Goal: Browse casually

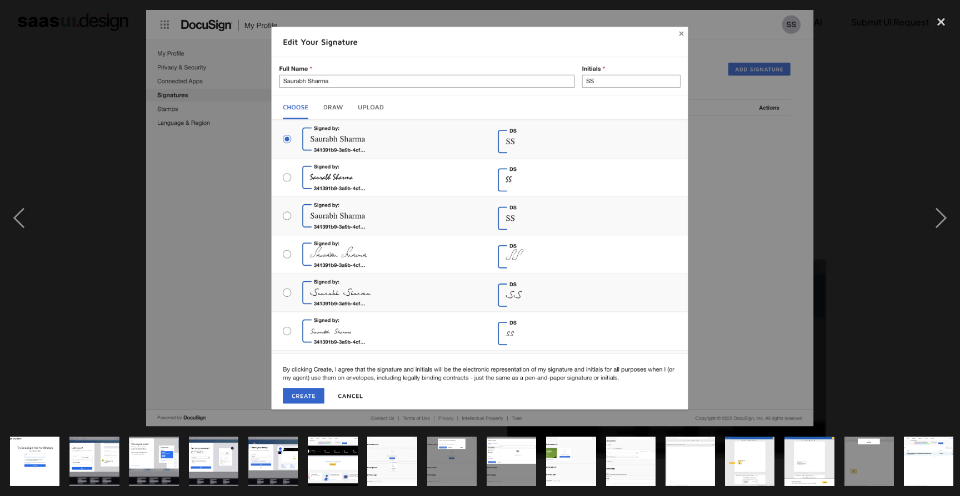
scroll to position [1938, 0]
click at [390, 478] on img "show item 7 of 24" at bounding box center [392, 461] width 79 height 49
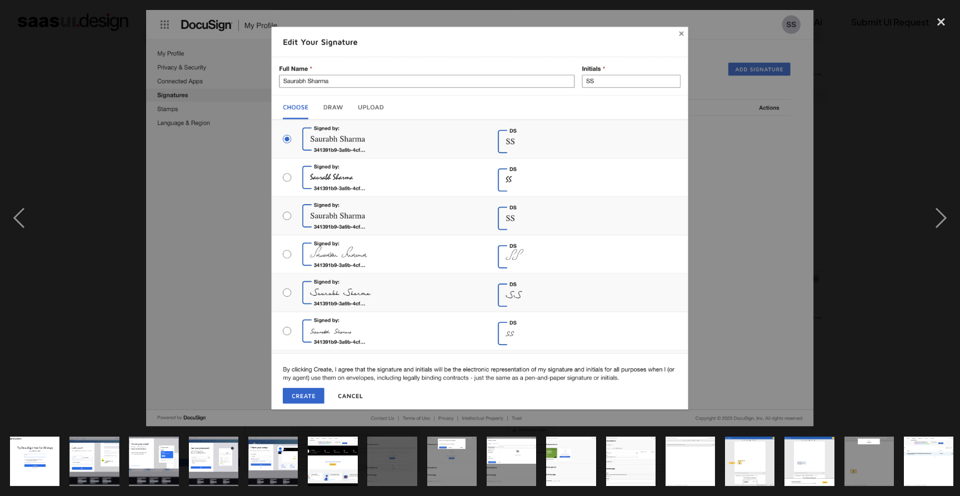
click at [390, 478] on img "show item 7 of 24" at bounding box center [392, 461] width 79 height 49
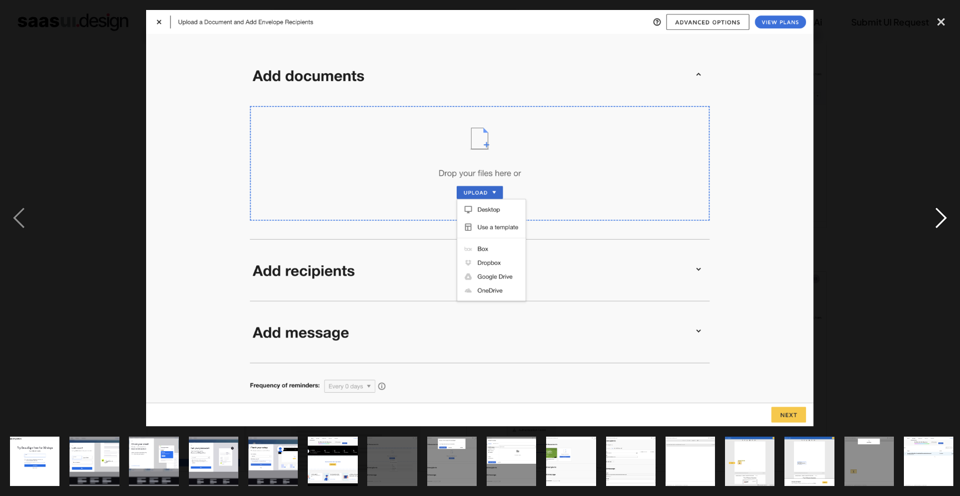
click at [941, 214] on div "next image" at bounding box center [941, 218] width 38 height 417
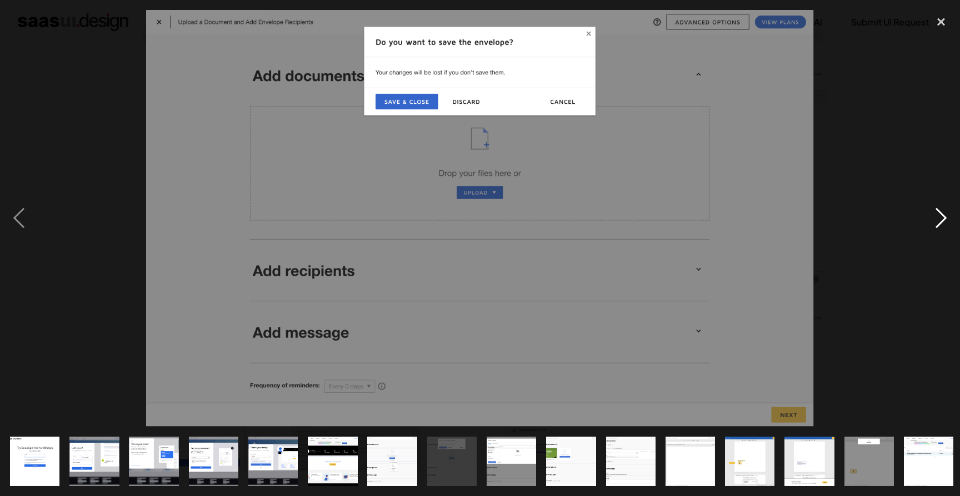
click at [941, 214] on div "next image" at bounding box center [941, 218] width 38 height 417
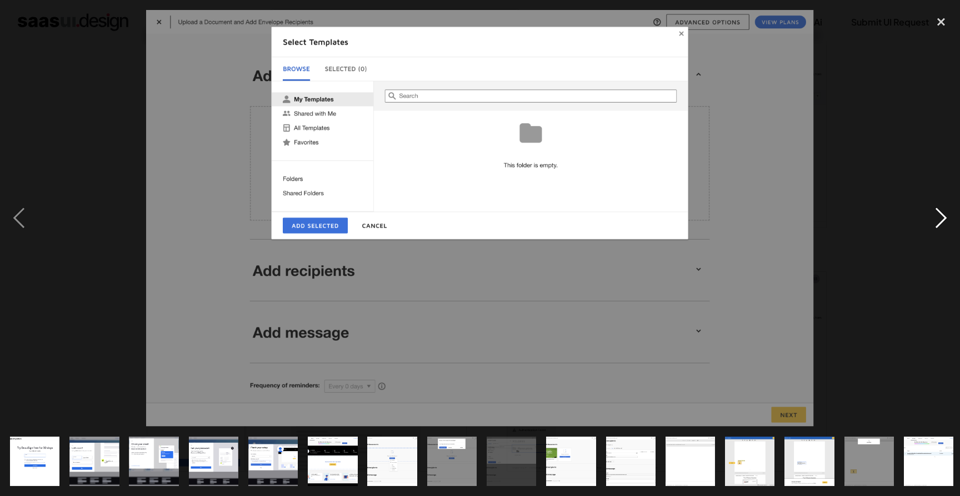
click at [941, 214] on div "next image" at bounding box center [941, 218] width 38 height 417
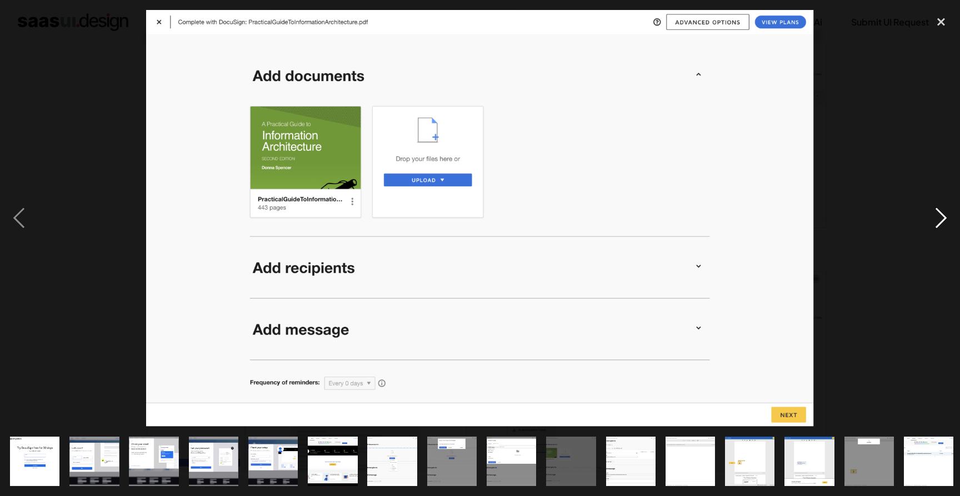
click at [941, 214] on div "next image" at bounding box center [941, 218] width 38 height 417
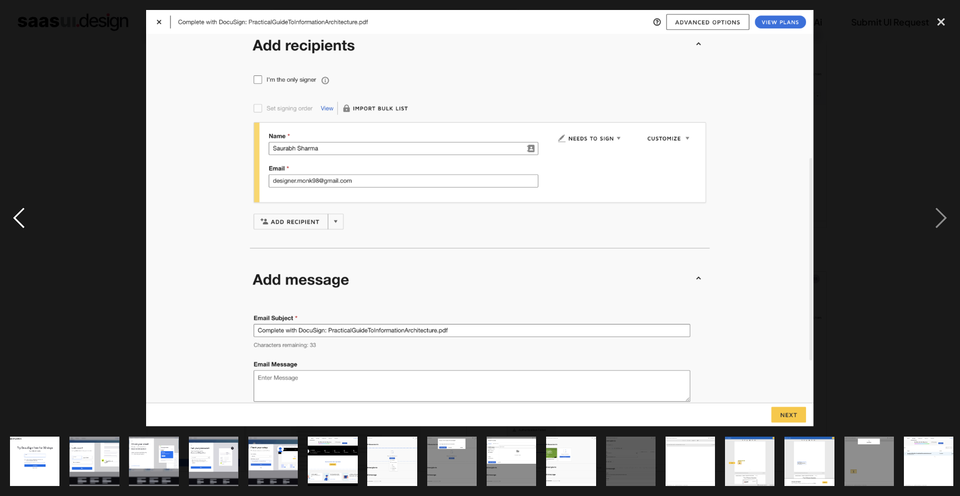
click at [23, 218] on div "previous image" at bounding box center [19, 218] width 38 height 417
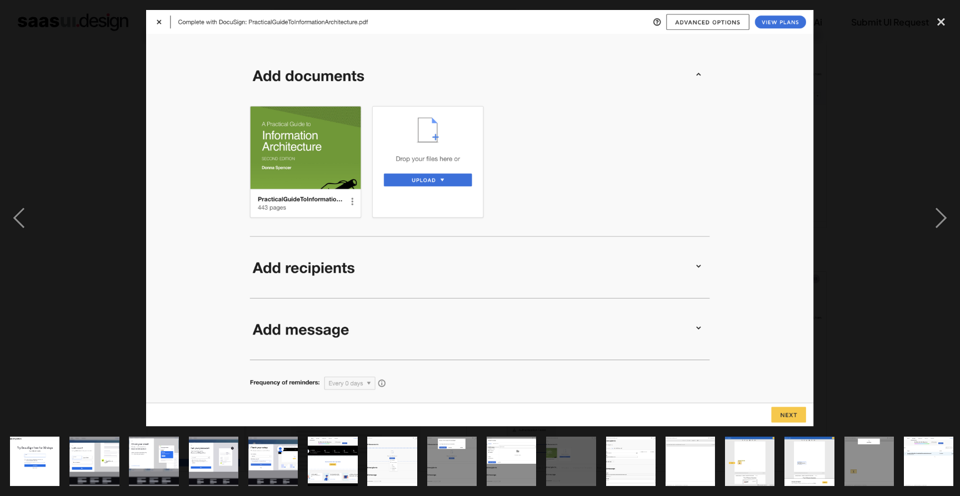
click at [53, 463] on img "show item 1 of 24" at bounding box center [34, 461] width 79 height 49
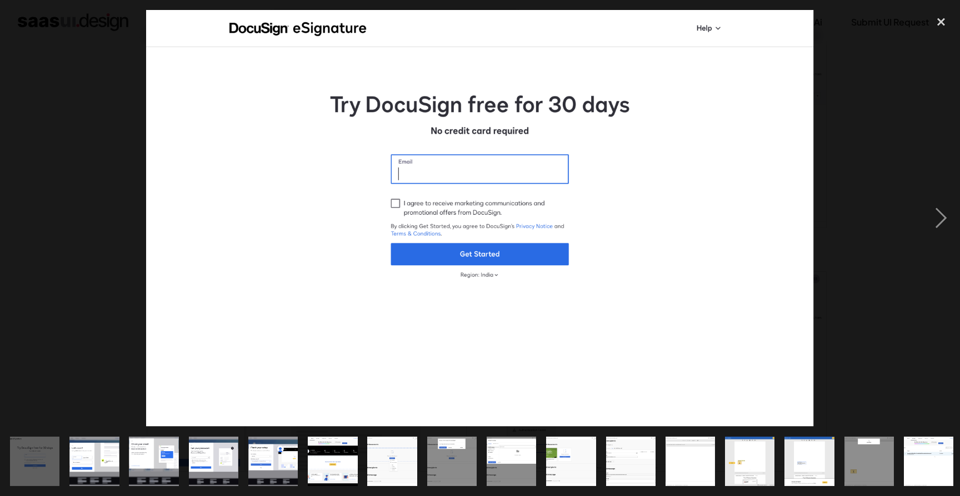
click at [103, 461] on img "show item 2 of 24" at bounding box center [93, 461] width 79 height 49
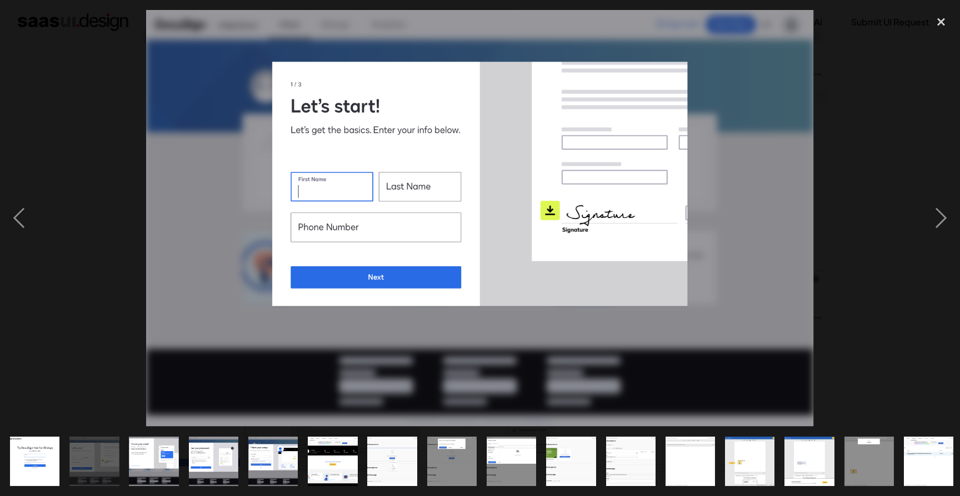
click at [164, 466] on img "show item 3 of 24" at bounding box center [153, 461] width 79 height 49
